Goal: Information Seeking & Learning: Learn about a topic

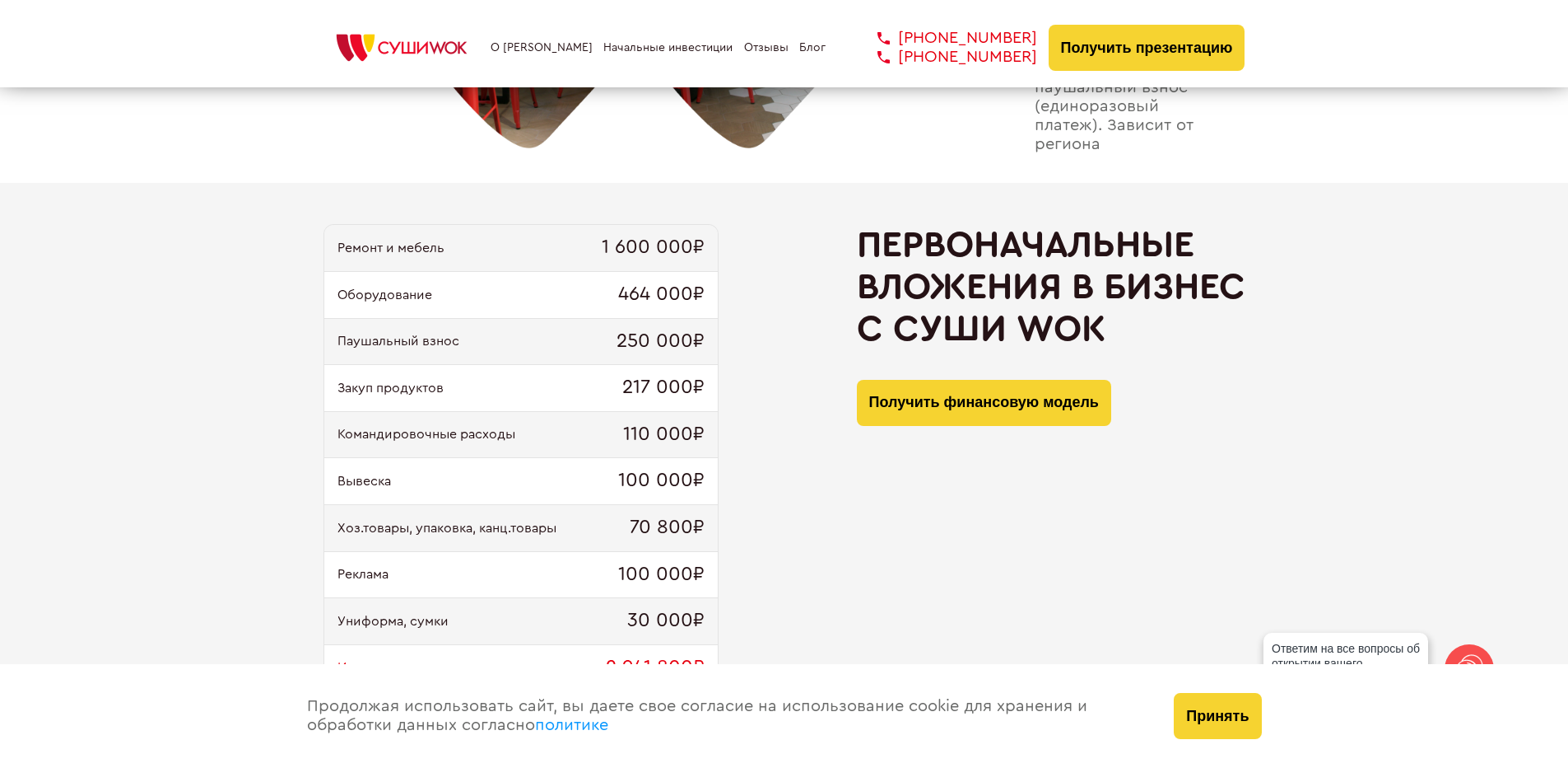
scroll to position [1565, 0]
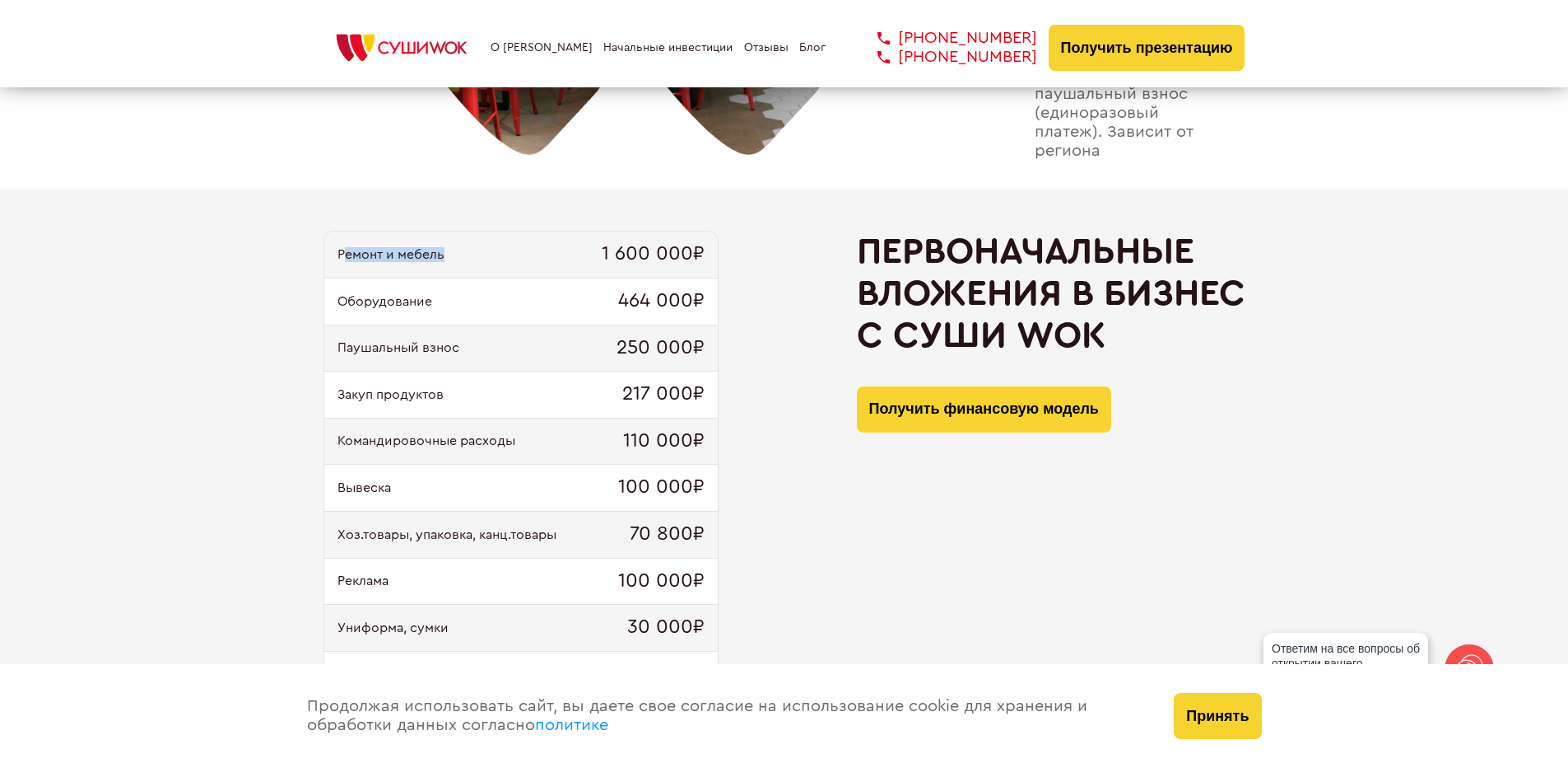
drag, startPoint x: 341, startPoint y: 256, endPoint x: 472, endPoint y: 258, distance: 131.0
click at [472, 258] on div "Ремонт и мебель 1 600 000₽" at bounding box center [521, 254] width 393 height 47
click at [369, 310] on div "Оборудование 464 000₽" at bounding box center [521, 302] width 393 height 47
drag, startPoint x: 339, startPoint y: 301, endPoint x: 465, endPoint y: 313, distance: 126.6
click at [465, 313] on div "Оборудование 464 000₽" at bounding box center [521, 302] width 393 height 47
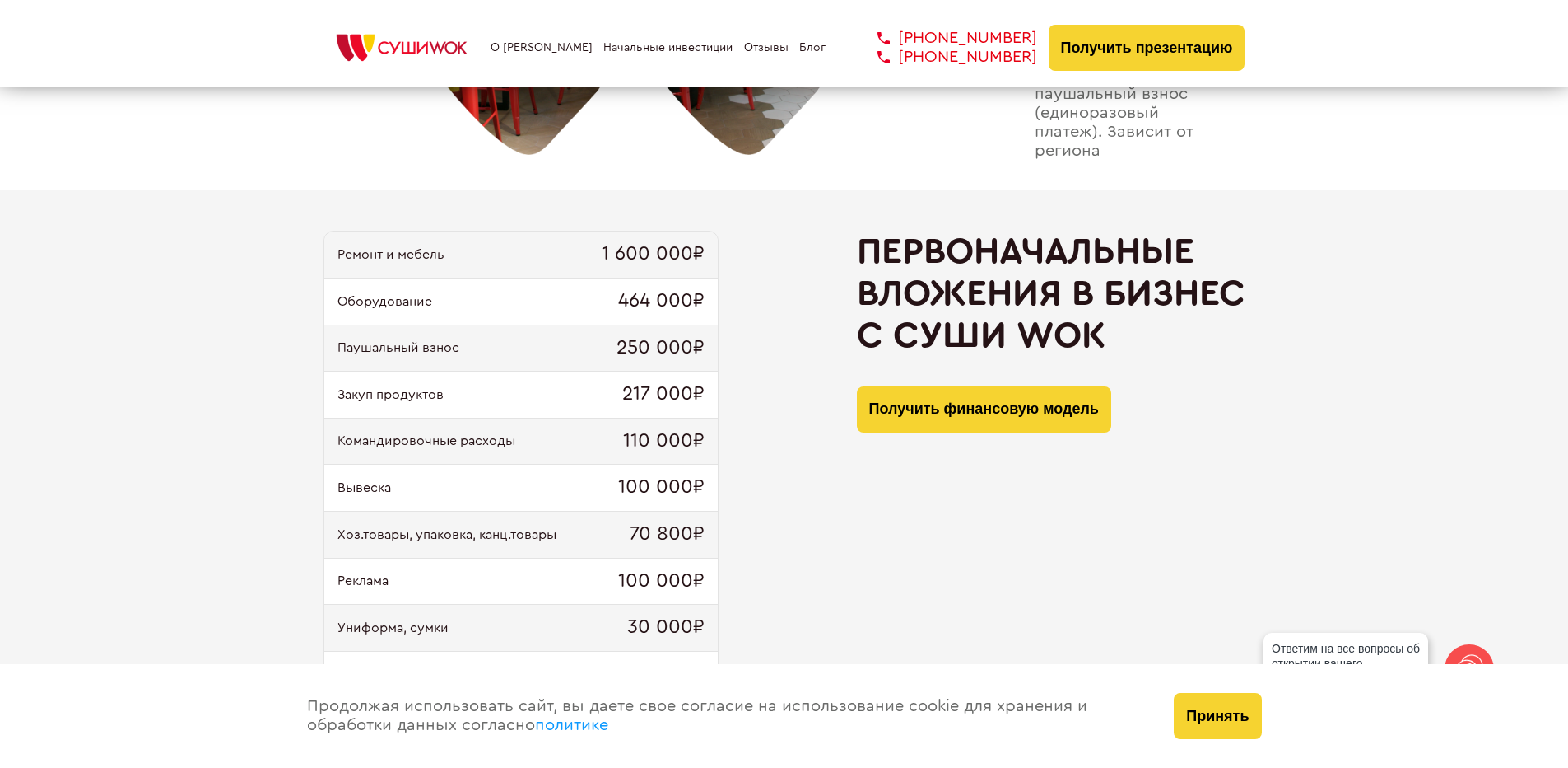
click at [413, 336] on div "Паушальный взнос 250 000₽" at bounding box center [521, 348] width 393 height 47
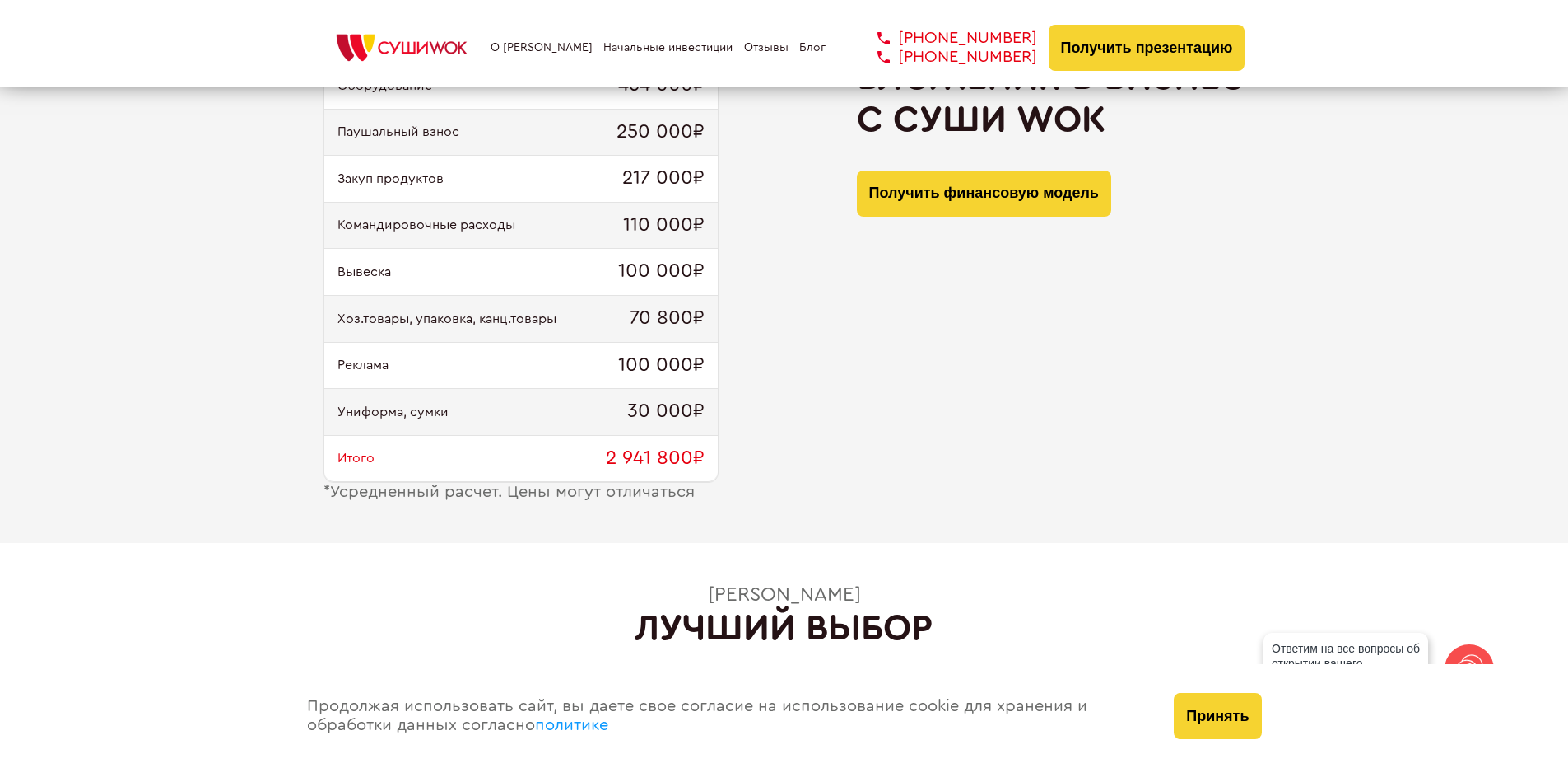
scroll to position [1812, 0]
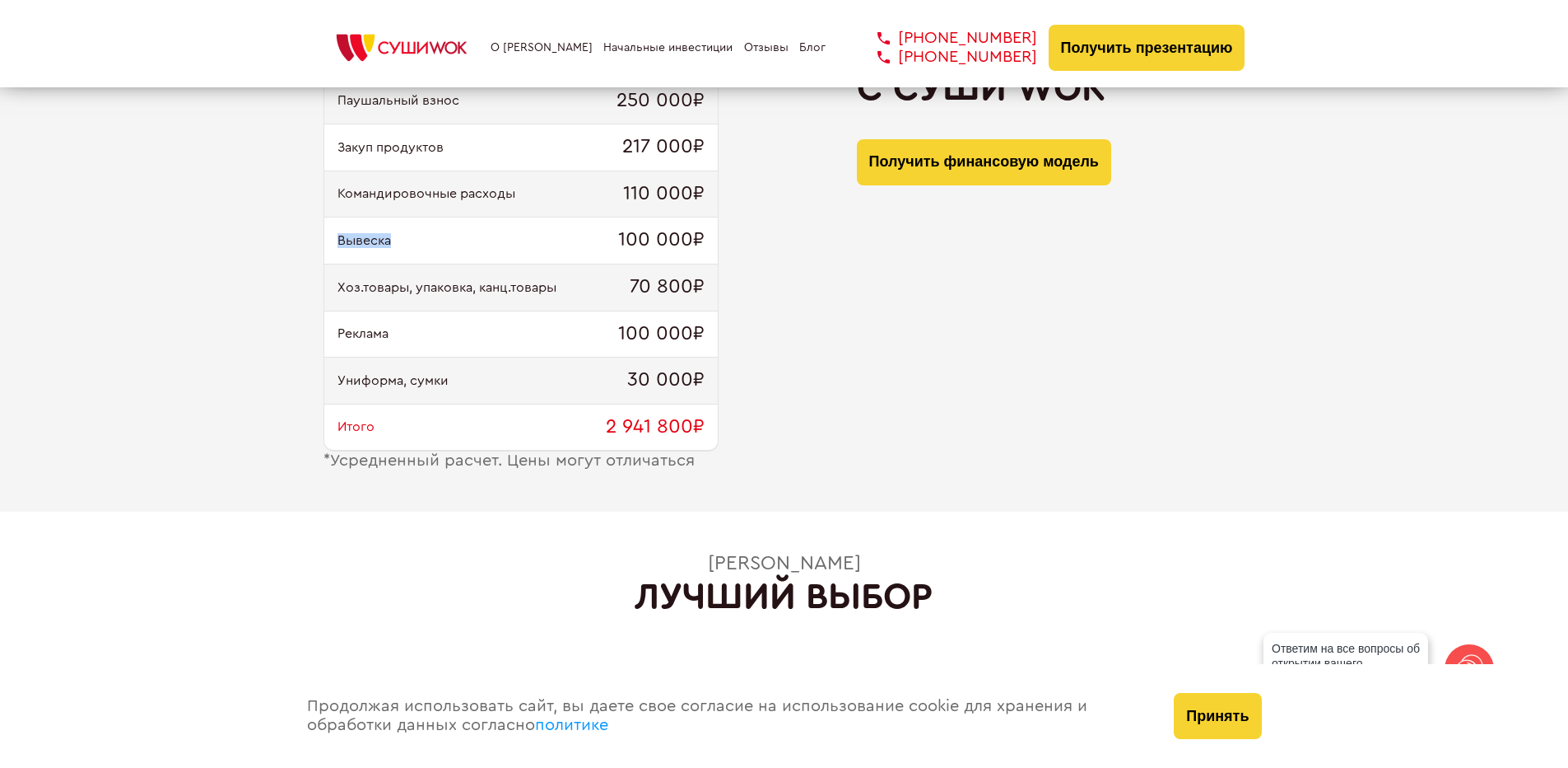
drag, startPoint x: 335, startPoint y: 241, endPoint x: 416, endPoint y: 246, distance: 81.2
click at [416, 246] on div "Вывеска 100 000₽" at bounding box center [521, 241] width 393 height 47
click at [389, 239] on span "Вывеска" at bounding box center [363, 240] width 53 height 15
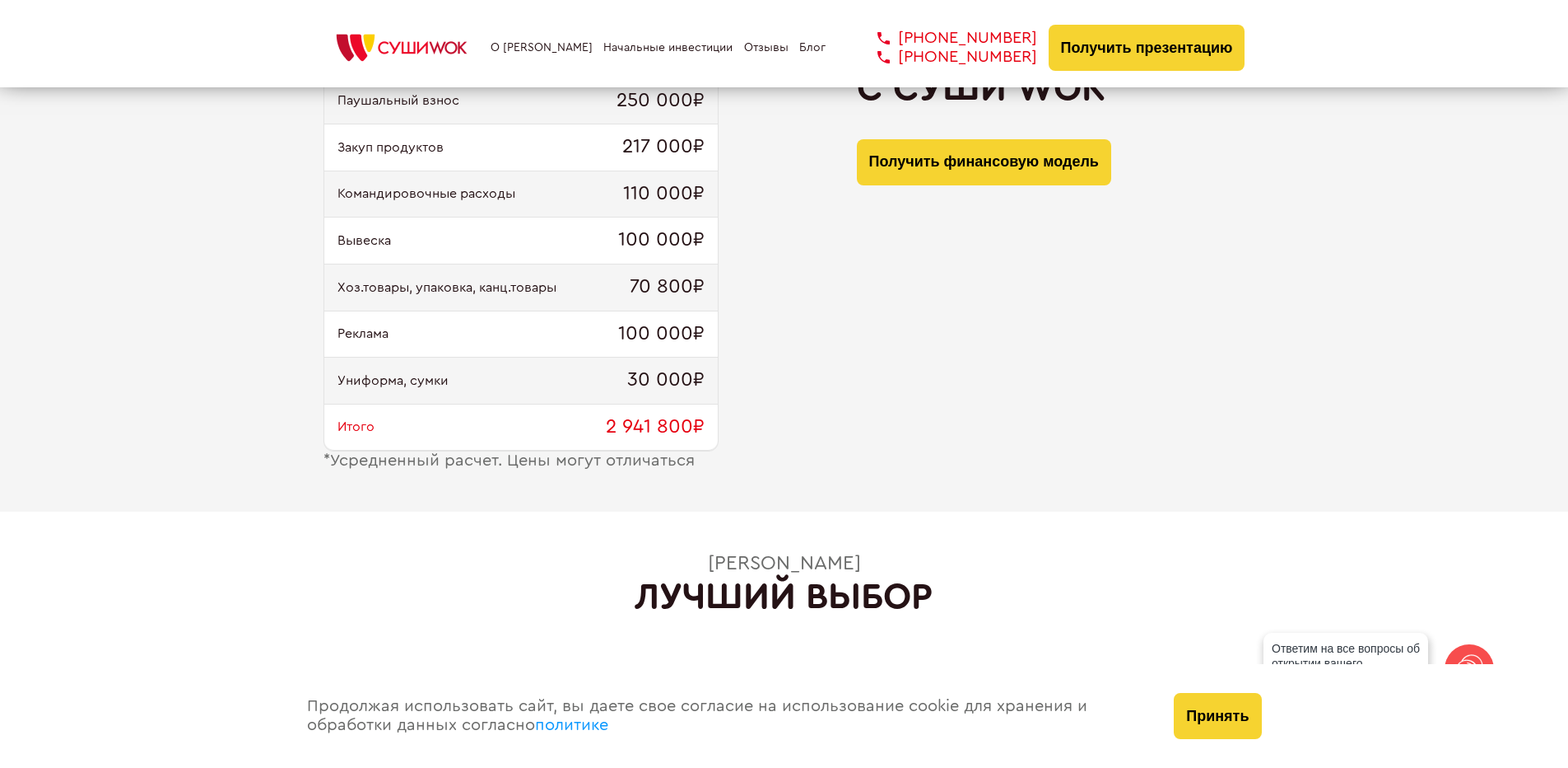
click at [381, 240] on span "Вывеска" at bounding box center [363, 240] width 53 height 15
click at [409, 285] on span "Хоз.товары, упаковка, канц.товары" at bounding box center [447, 287] width 219 height 15
click at [375, 343] on div "Реклама 100 000₽" at bounding box center [521, 335] width 393 height 47
click at [379, 410] on div "Итого 2 941 800₽" at bounding box center [521, 428] width 393 height 47
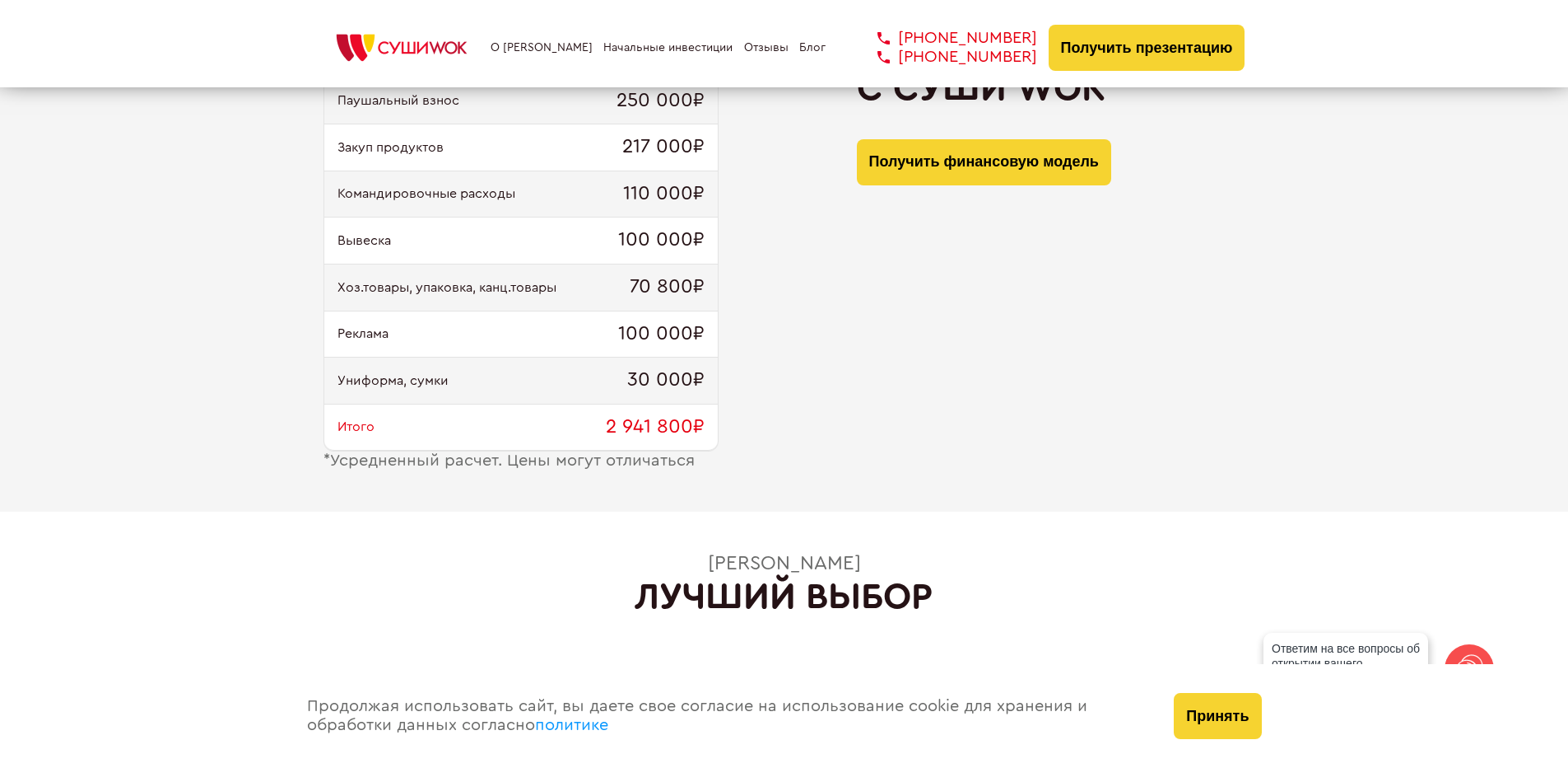
click at [385, 453] on div "* Усредненный расчет. Цены могут отличаться" at bounding box center [521, 461] width 395 height 19
drag, startPoint x: 337, startPoint y: 379, endPoint x: 463, endPoint y: 395, distance: 127.0
click at [463, 395] on div "Униформа, сумки 30 000₽" at bounding box center [521, 381] width 393 height 47
copy span "Униформа, сумки"
click at [342, 373] on span "Униформа, сумки" at bounding box center [392, 380] width 111 height 15
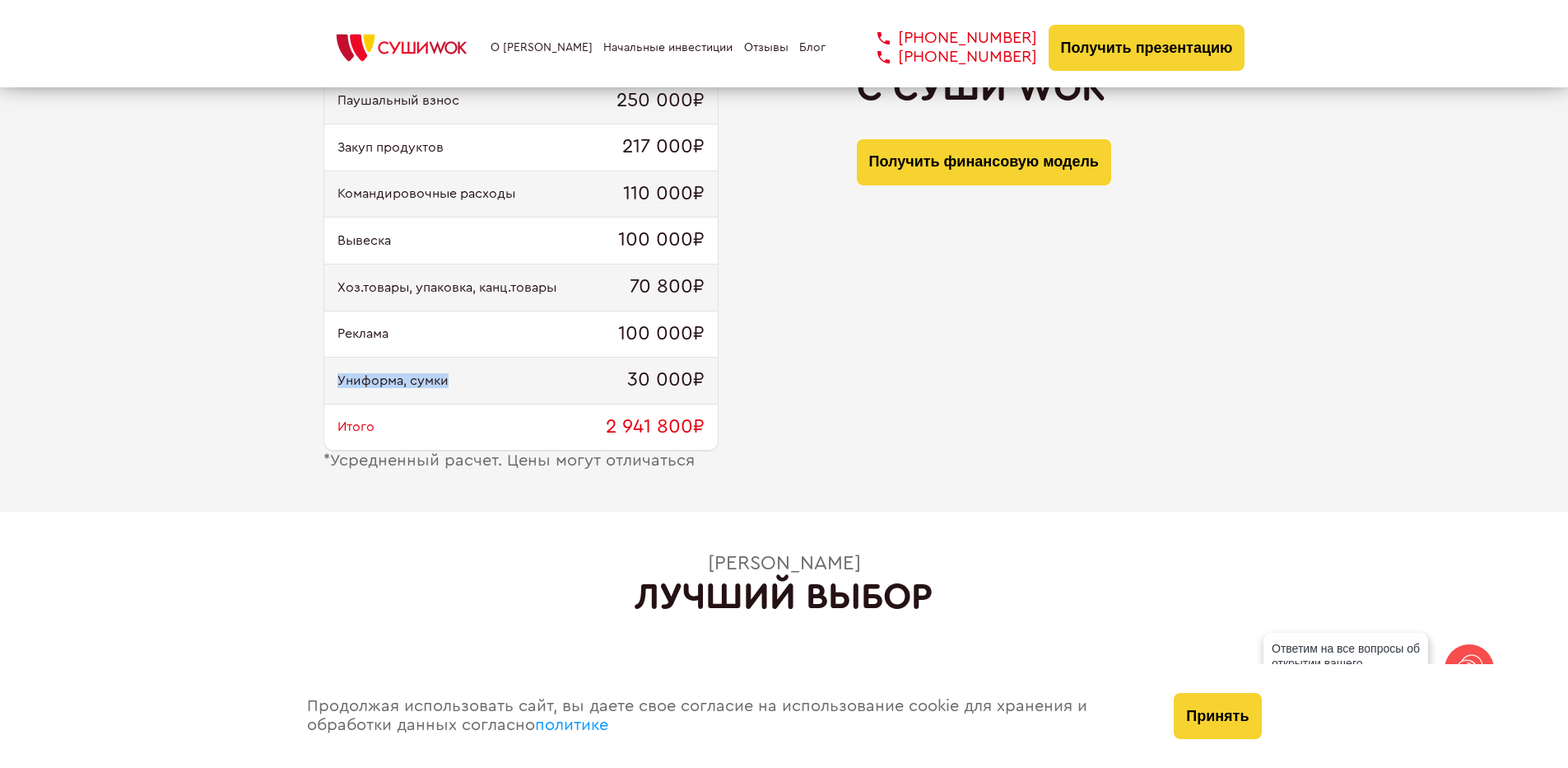
click at [342, 373] on span "Униформа, сумки" at bounding box center [392, 380] width 111 height 15
click at [379, 380] on span "Униформа, сумки" at bounding box center [392, 380] width 111 height 15
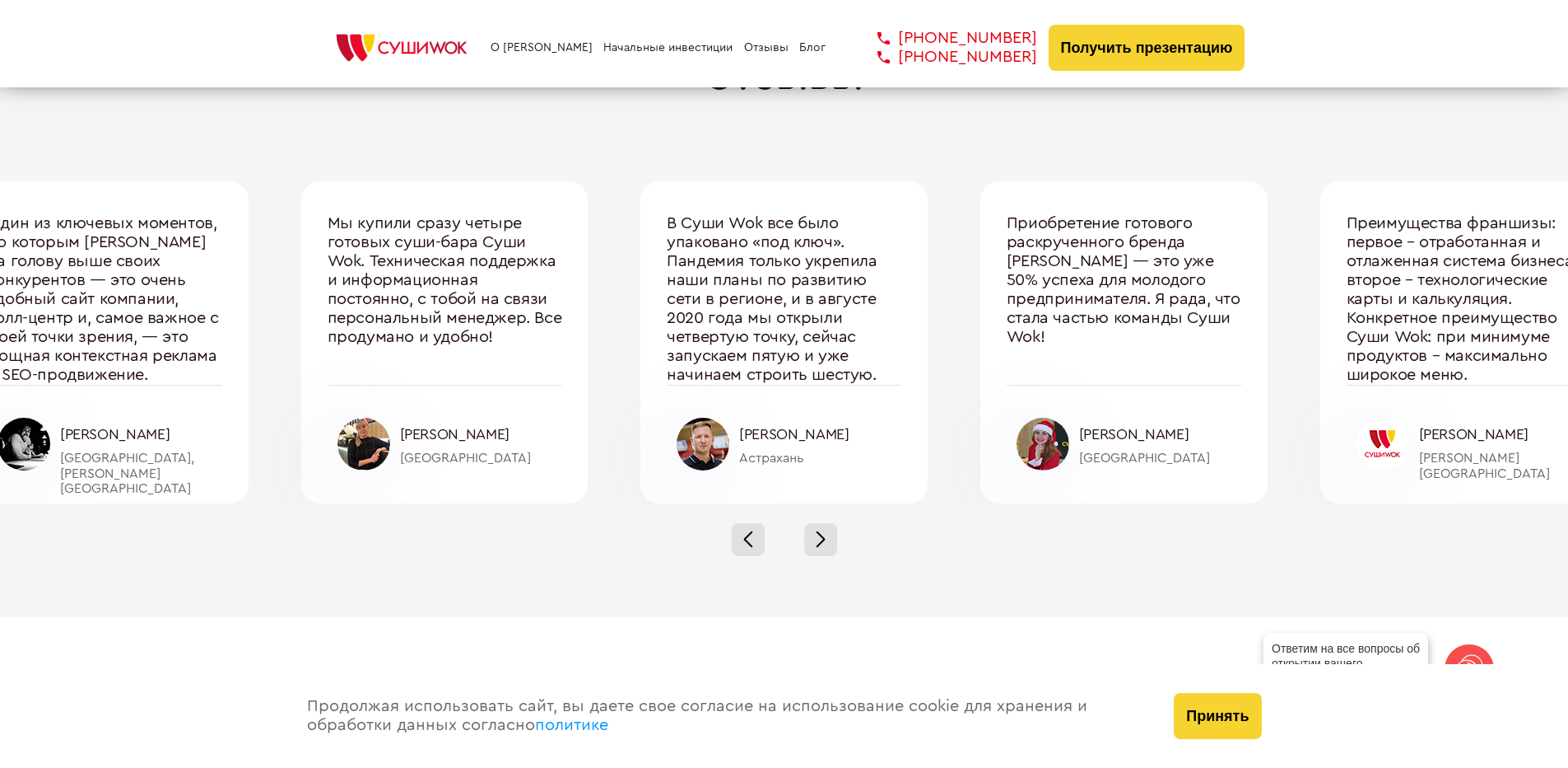
scroll to position [5519, 0]
